Goal: Task Accomplishment & Management: Use online tool/utility

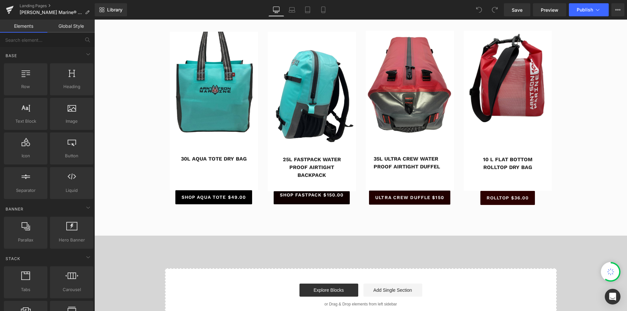
scroll to position [283, 0]
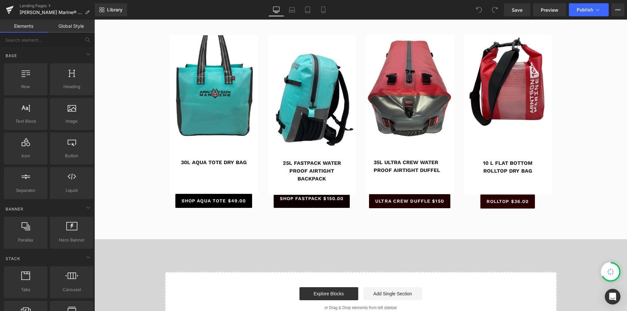
click at [221, 200] on div "SHOP AQUA TOTE $49.00 Button" at bounding box center [214, 201] width 88 height 14
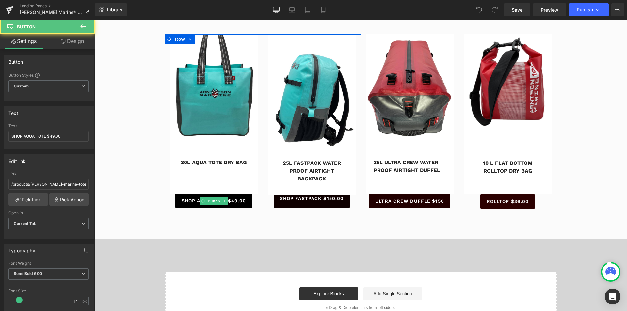
click at [236, 199] on span "SHOP AQUA TOTE $49.00" at bounding box center [213, 200] width 65 height 7
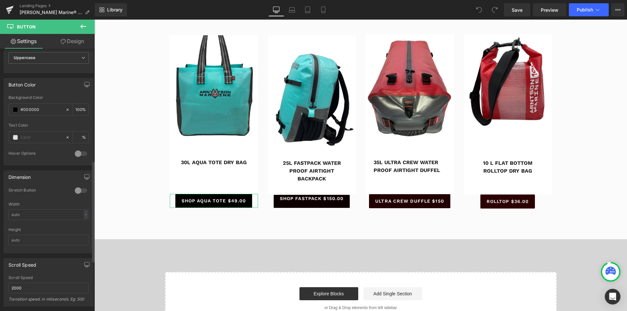
scroll to position [294, 0]
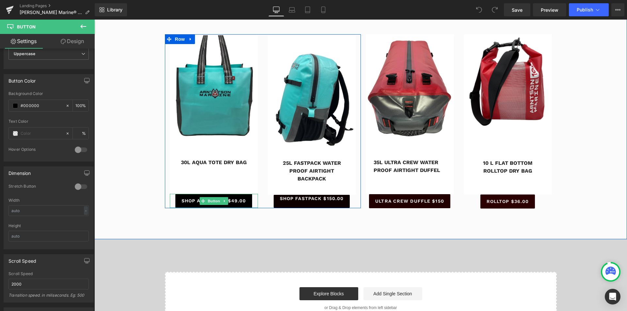
click at [234, 200] on span "SHOP AQUA TOTE $49.00" at bounding box center [213, 200] width 65 height 7
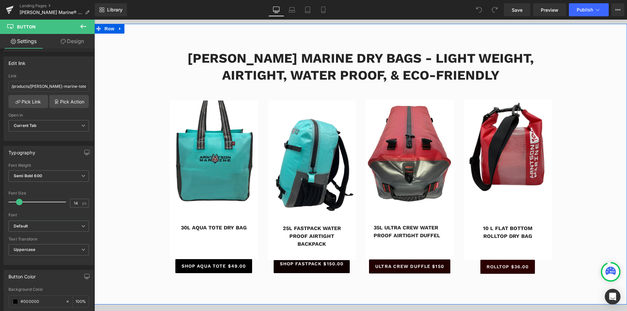
scroll to position [250, 0]
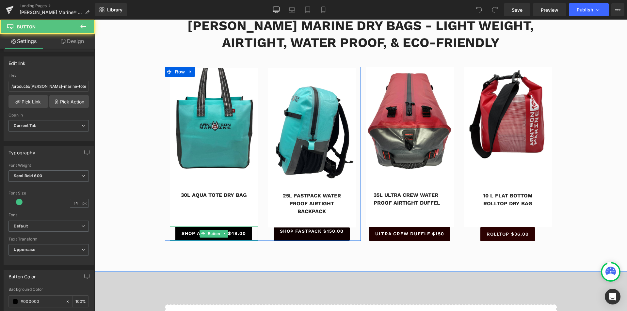
click at [240, 231] on span "SHOP AQUA TOTE $49.00" at bounding box center [213, 233] width 65 height 7
click at [224, 231] on link at bounding box center [224, 234] width 7 height 8
click at [243, 234] on span "SHOP AQUA TOTE $49.00" at bounding box center [213, 233] width 65 height 7
click at [244, 233] on link "SHOP AQUA TOTE $49.00" at bounding box center [213, 234] width 77 height 14
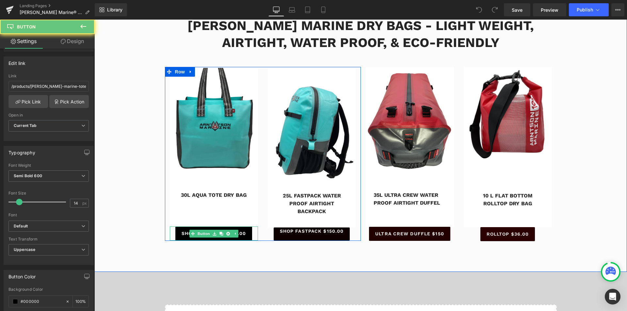
click at [244, 233] on link "SHOP AQUA TOTE $49.00" at bounding box center [213, 234] width 77 height 14
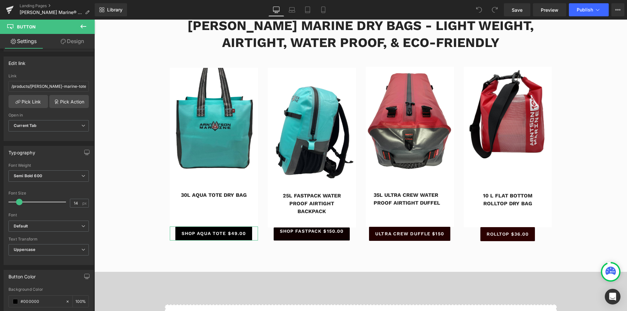
click at [71, 41] on link "Design" at bounding box center [72, 41] width 47 height 15
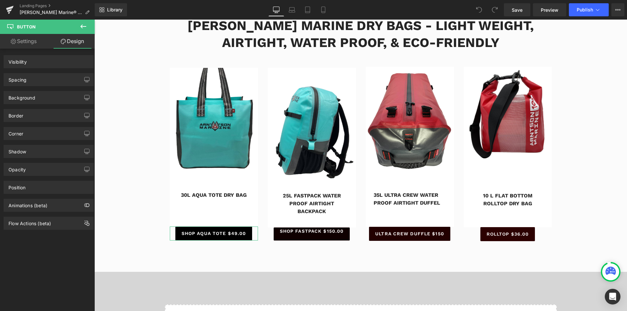
click at [17, 39] on link "Settings" at bounding box center [23, 41] width 47 height 15
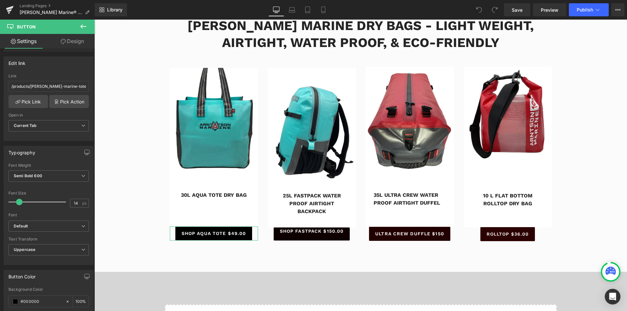
type input "100"
click at [76, 84] on input "/products/arntson-marine-tote" at bounding box center [48, 86] width 80 height 11
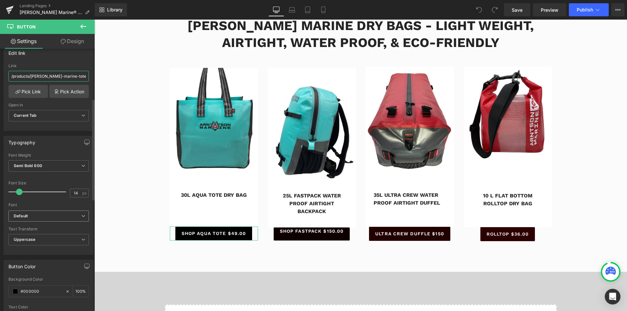
scroll to position [94, 0]
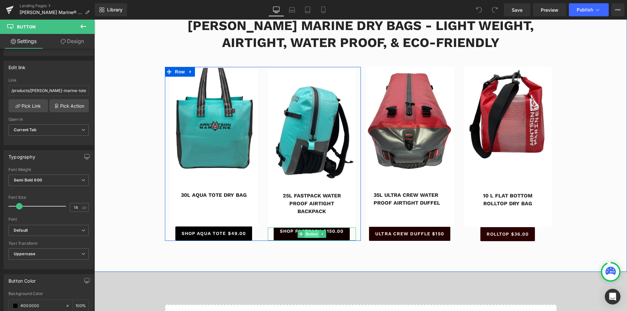
click at [311, 231] on span "Button" at bounding box center [311, 234] width 15 height 8
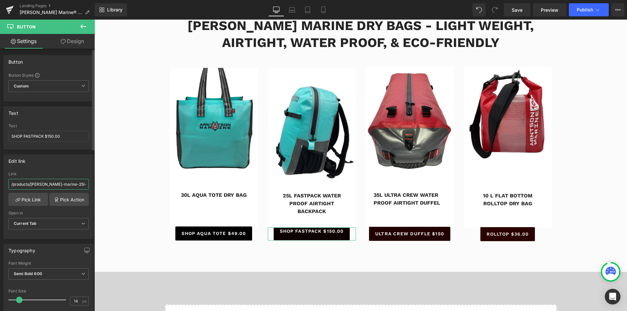
scroll to position [0, 1]
drag, startPoint x: 62, startPoint y: 186, endPoint x: 93, endPoint y: 185, distance: 30.7
click at [93, 185] on div "Button Button Styles Custom Custom Setup Global Style Custom Setup Global Style…" at bounding box center [47, 181] width 95 height 265
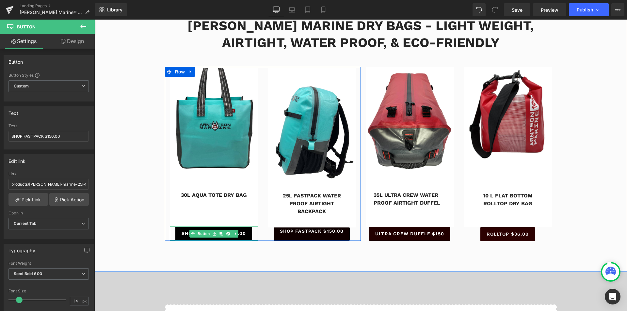
click at [243, 236] on span "SHOP AQUA TOTE $49.00" at bounding box center [213, 233] width 65 height 7
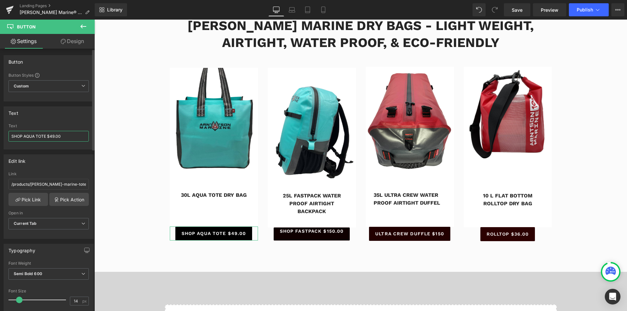
click at [53, 136] on input "SHOP AQUA TOTE $49.00" at bounding box center [48, 136] width 80 height 11
type input "SHOP AQUA TOTE $59.00"
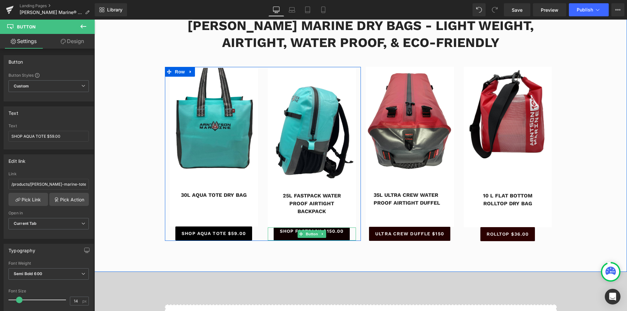
click at [337, 231] on span "SHOP FASTPACK $150.00" at bounding box center [312, 231] width 64 height 7
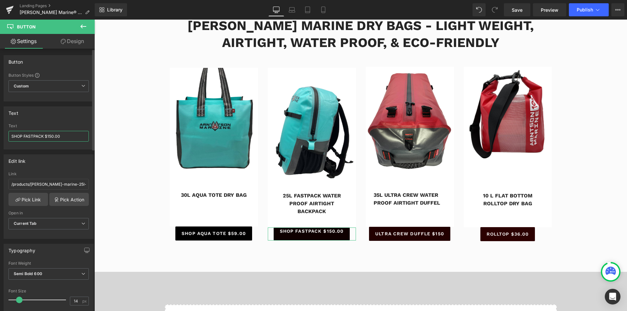
click at [53, 134] on input "SHOP FASTPACK $150.00" at bounding box center [48, 136] width 80 height 11
type input "SHOP FASTPACK $175.00"
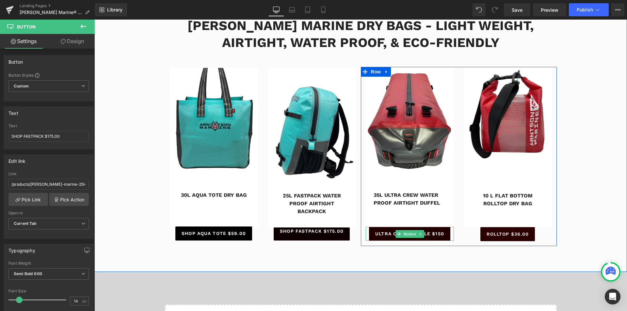
click at [437, 238] on link "ULTRA CREW DUFFLE $150" at bounding box center [409, 234] width 81 height 14
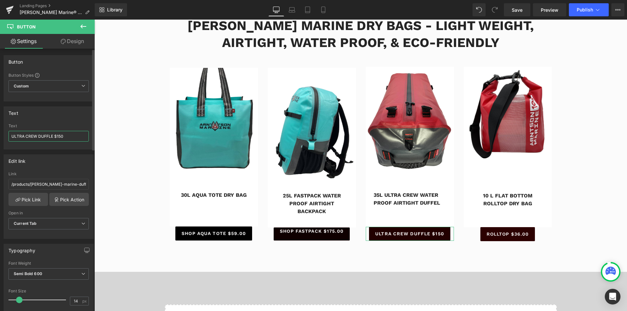
click at [63, 135] on input "ULTRA CREW DUFFLE $150" at bounding box center [48, 136] width 80 height 11
type input "ULTRA CREW DUFFLE $175"
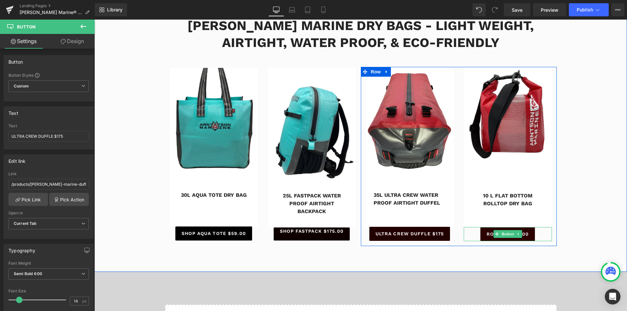
click at [524, 234] on span "ROLLTOP $36.00" at bounding box center [507, 234] width 42 height 7
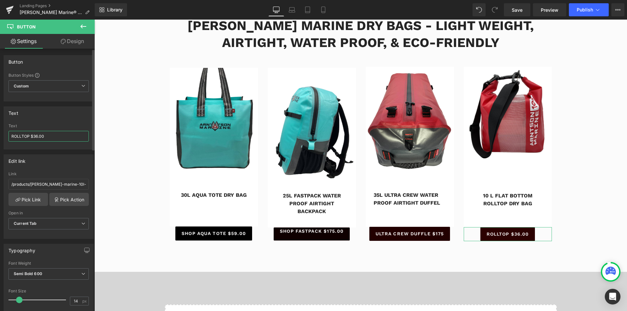
drag, startPoint x: 32, startPoint y: 136, endPoint x: 38, endPoint y: 136, distance: 5.2
click at [38, 136] on input "ROLLTOP $36.00" at bounding box center [48, 136] width 80 height 11
type input "ROLLTOP $55.00"
drag, startPoint x: 517, startPoint y: 8, endPoint x: 576, endPoint y: 4, distance: 58.9
click at [517, 8] on span "Save" at bounding box center [516, 10] width 11 height 7
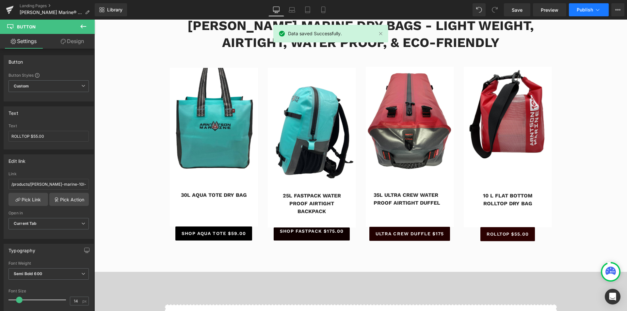
click at [583, 8] on span "Publish" at bounding box center [584, 9] width 16 height 5
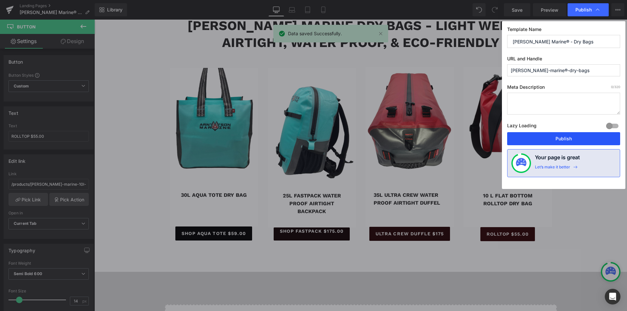
click at [569, 139] on button "Publish" at bounding box center [563, 138] width 113 height 13
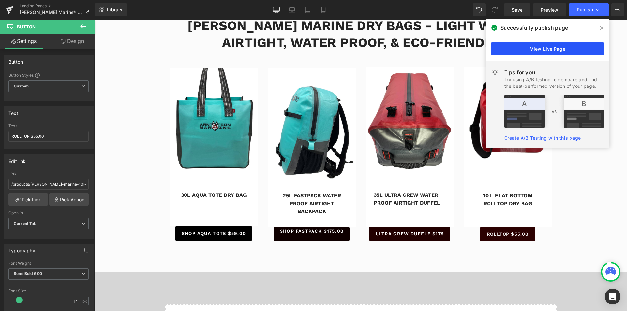
drag, startPoint x: 548, startPoint y: 50, endPoint x: 454, endPoint y: 30, distance: 96.7
click at [548, 50] on link "View Live Page" at bounding box center [547, 48] width 113 height 13
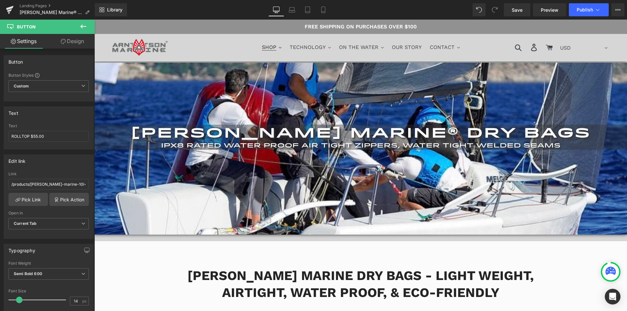
click at [268, 46] on span "SHOP" at bounding box center [269, 47] width 14 height 7
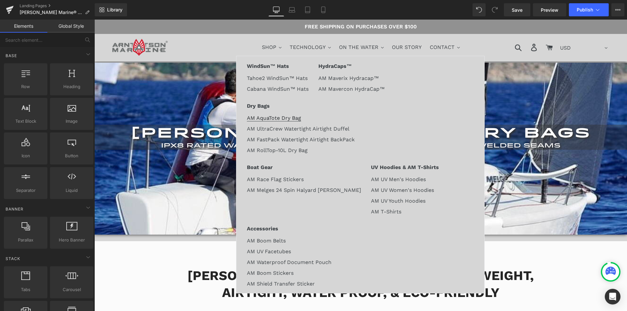
click at [269, 117] on span "AM AquaTote Dry Bag" at bounding box center [274, 118] width 54 height 7
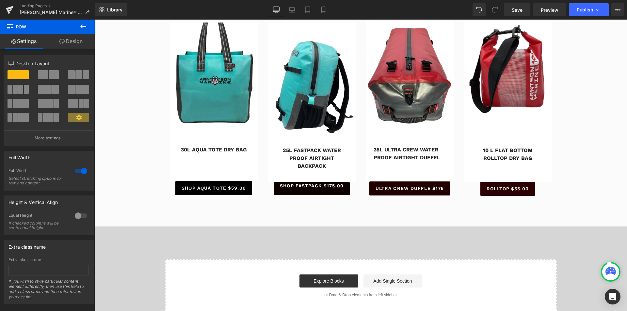
scroll to position [296, 0]
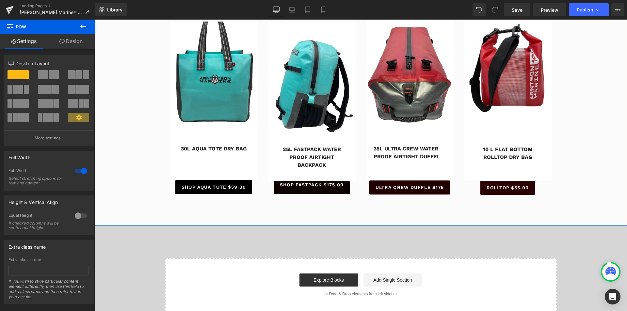
click at [23, 42] on link "Settings" at bounding box center [23, 41] width 47 height 15
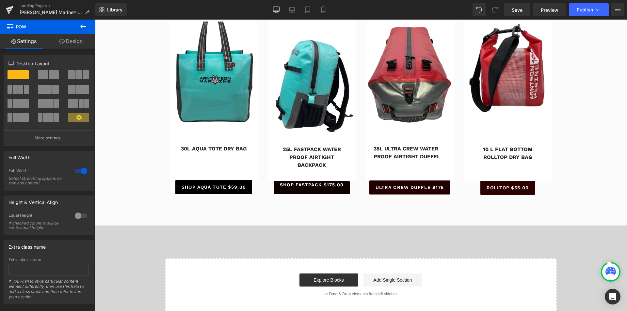
scroll to position [41, 0]
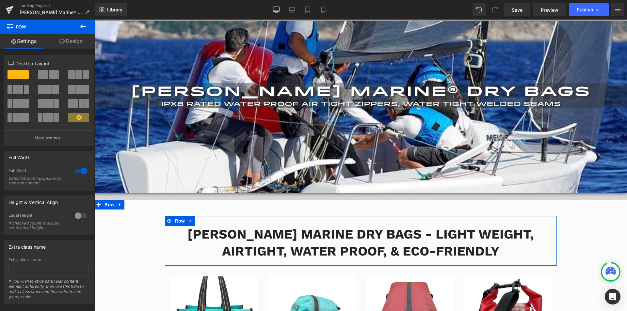
click at [327, 224] on div "ARNTSON MARINE DRY BAGS - LIGHT WEIGHT, AIRTIGHT, WATER PROOF, & ECO-FRIENDLY H…" at bounding box center [361, 241] width 392 height 50
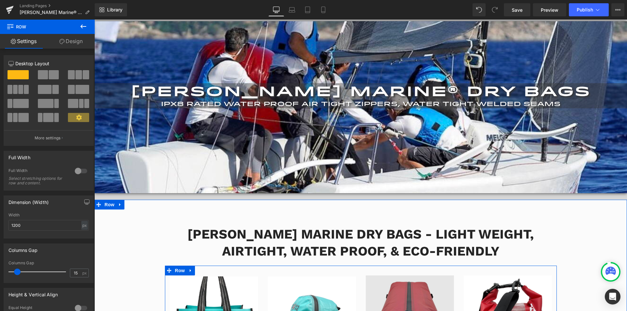
scroll to position [139, 0]
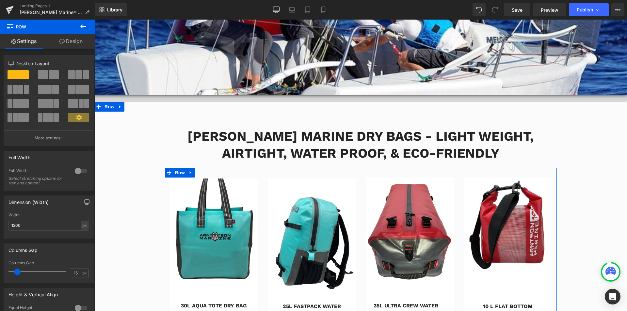
click at [200, 226] on img at bounding box center [214, 231] width 88 height 104
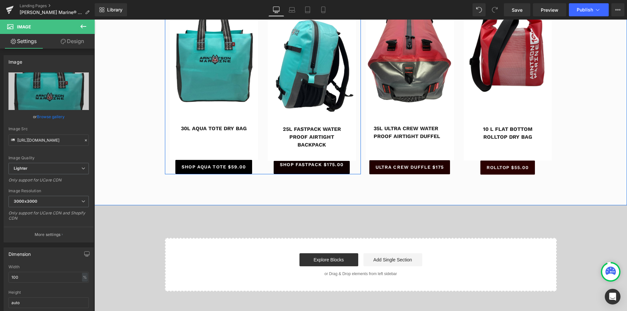
scroll to position [368, 0]
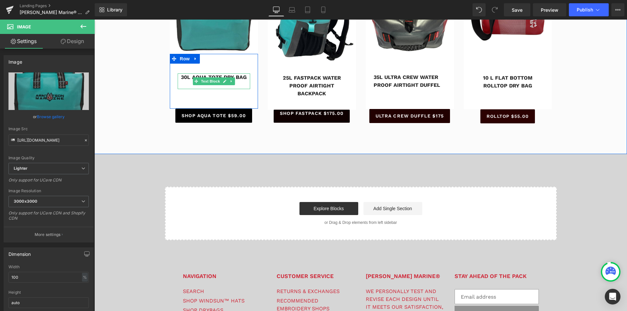
click at [205, 81] on span "Text Block" at bounding box center [210, 81] width 22 height 8
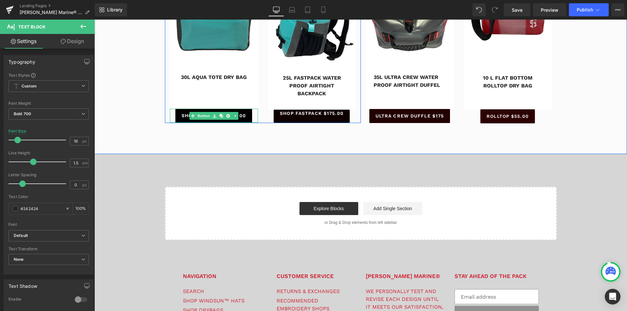
click at [245, 118] on link "SHOP AQUA TOTE $59.00" at bounding box center [213, 116] width 77 height 14
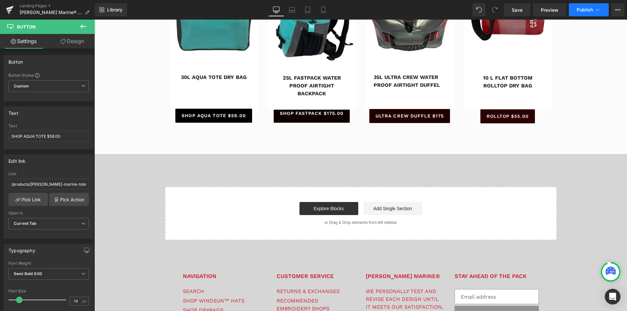
click at [578, 8] on span "Publish" at bounding box center [584, 9] width 16 height 5
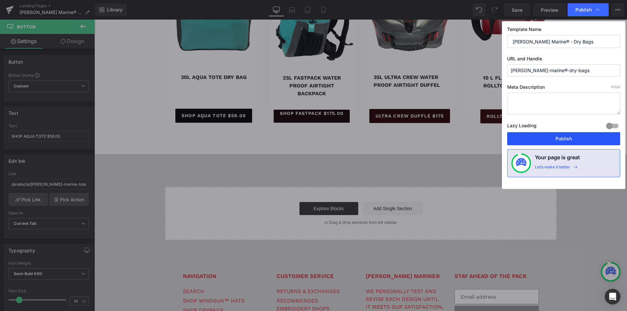
click at [557, 138] on button "Publish" at bounding box center [563, 138] width 113 height 13
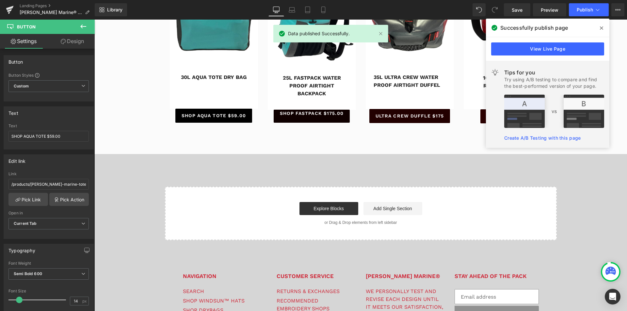
click at [603, 27] on icon at bounding box center [601, 27] width 3 height 3
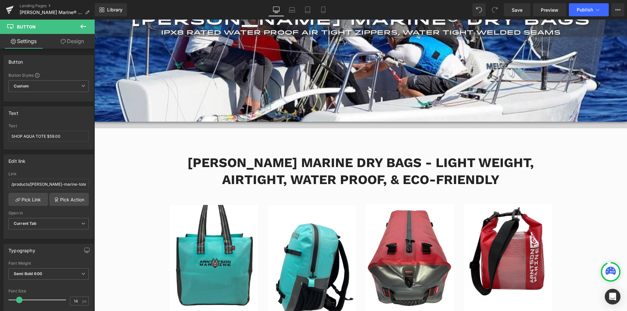
scroll to position [0, 0]
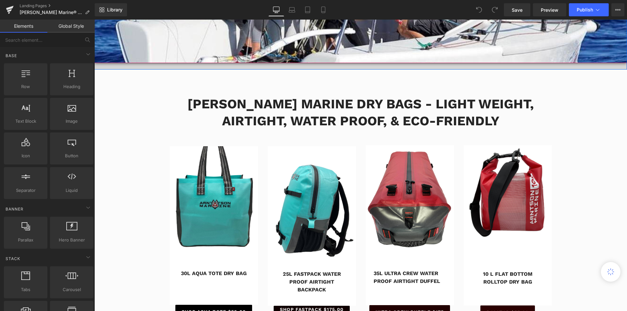
scroll to position [261, 0]
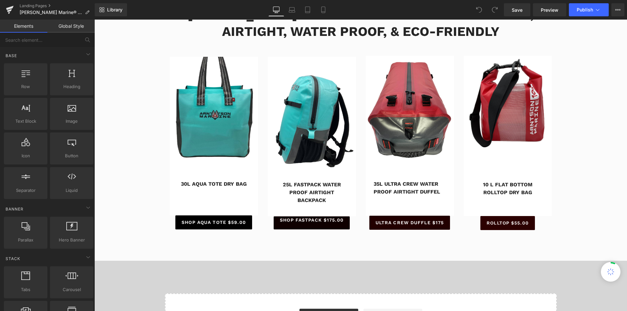
click at [213, 221] on div "SHOP AQUA TOTE $59.00 Button" at bounding box center [214, 222] width 88 height 14
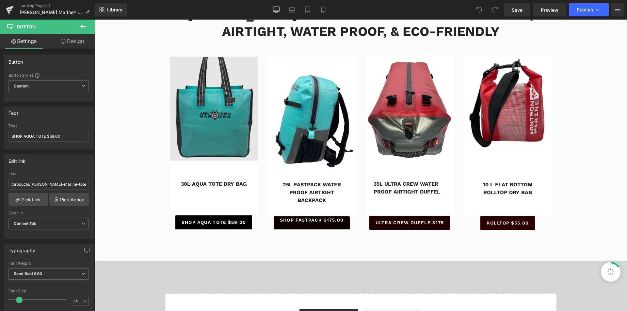
scroll to position [196, 0]
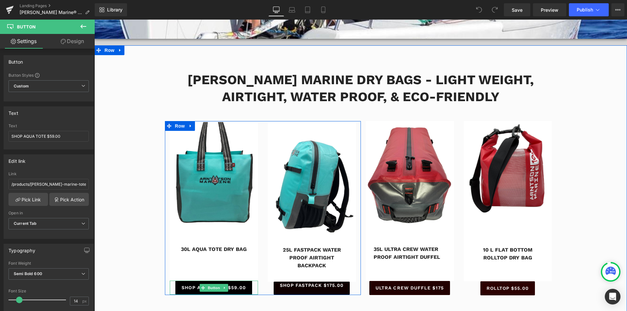
click at [239, 287] on span "SHOP AQUA TOTE $59.00" at bounding box center [213, 287] width 64 height 7
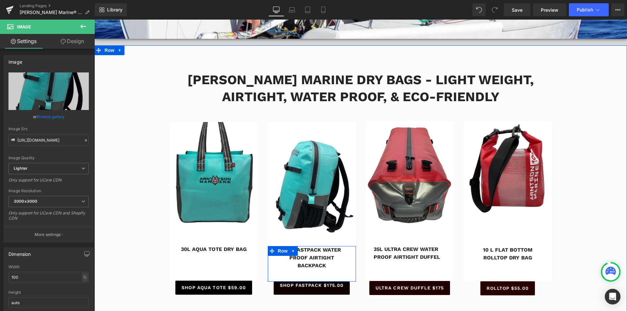
click at [314, 258] on span "Text Block" at bounding box center [308, 258] width 22 height 8
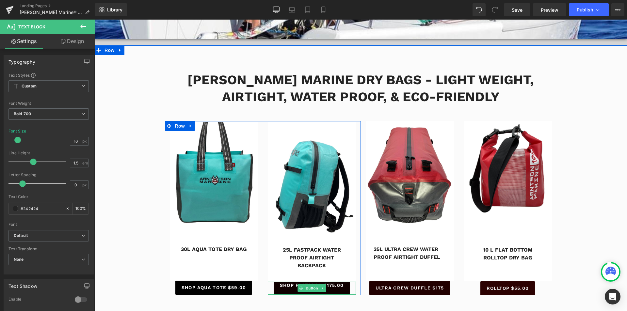
click at [325, 290] on link "SHOP FASTPACK $175.00" at bounding box center [312, 288] width 76 height 13
